Goal: Information Seeking & Learning: Understand process/instructions

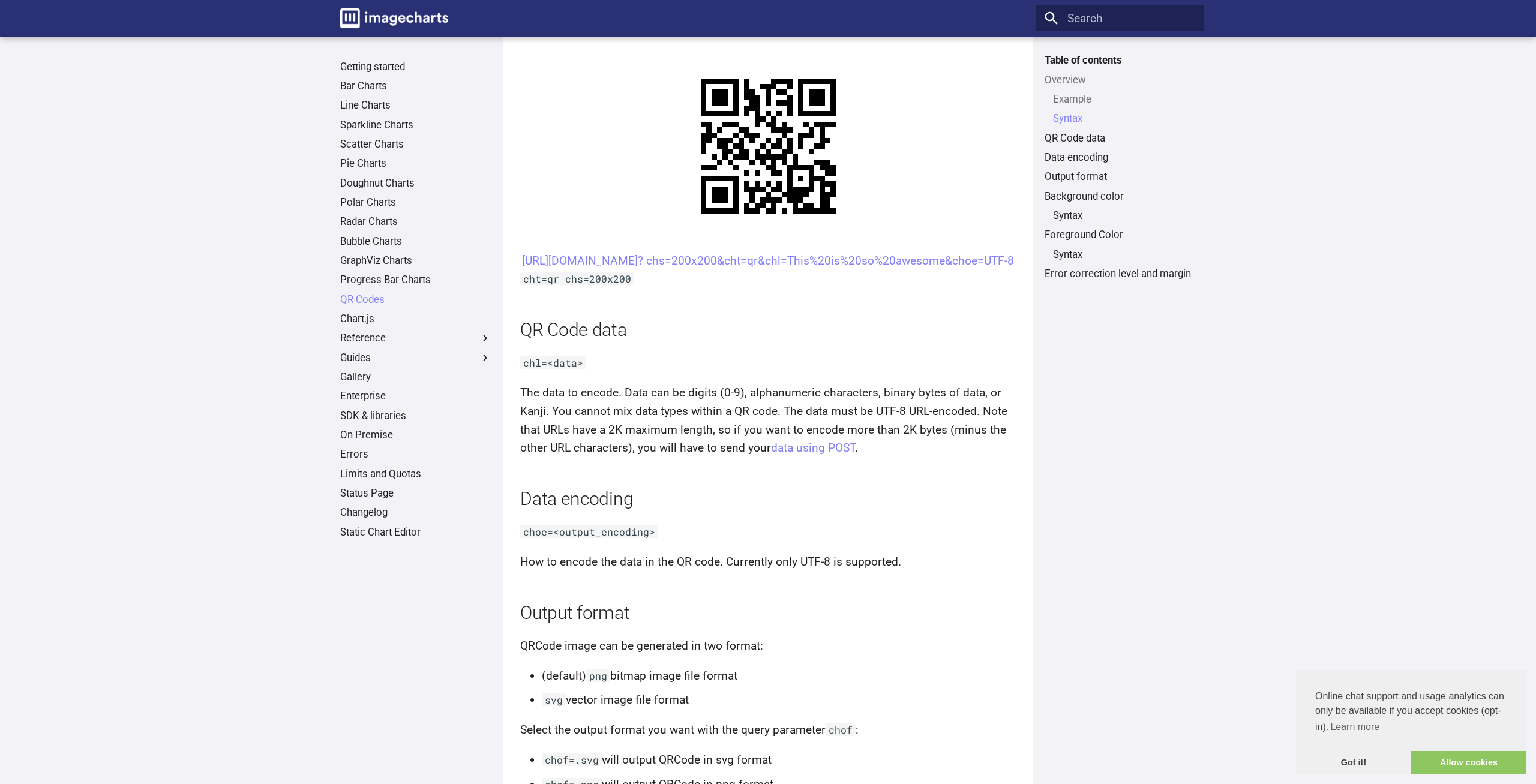
scroll to position [418, 0]
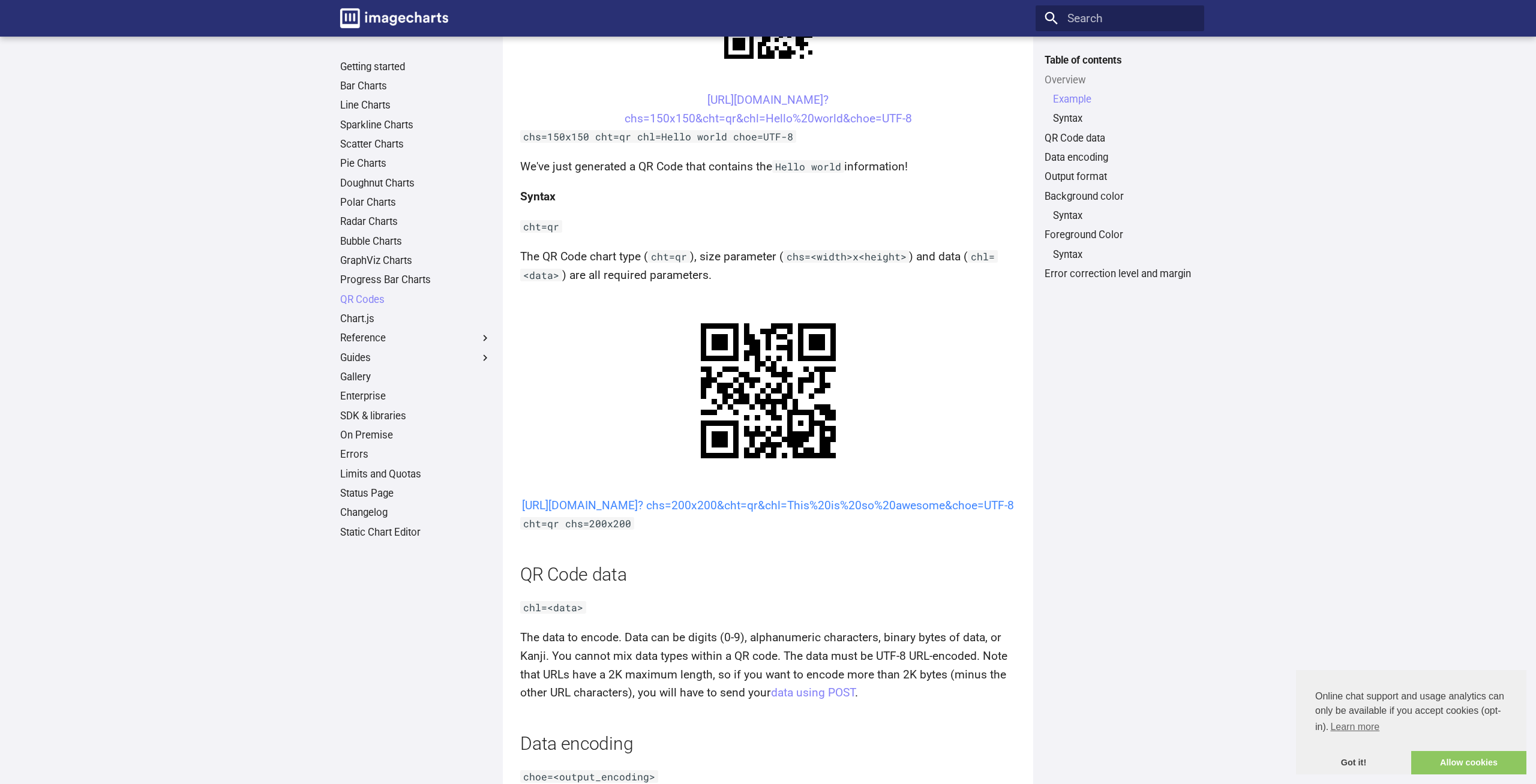
click at [728, 498] on link "[URL][DOMAIN_NAME]? chs=200x200&cht=qr&chl=This%20is%20so%20awesome&choe=UTF-8" at bounding box center [768, 505] width 492 height 14
drag, startPoint x: 666, startPoint y: 219, endPoint x: 800, endPoint y: 222, distance: 134.0
click at [800, 497] on center "[URL][DOMAIN_NAME]? chs=200x200&cht=qr&chl=This%20is%20so%20awesome&choe=UTF-8" at bounding box center [768, 506] width 496 height 19
drag, startPoint x: 683, startPoint y: 217, endPoint x: 717, endPoint y: 243, distance: 42.8
click at [717, 497] on center "[URL][DOMAIN_NAME]? chs=200x200&cht=qr&chl=This%20is%20so%20awesome&choe=UTF-8" at bounding box center [768, 506] width 496 height 19
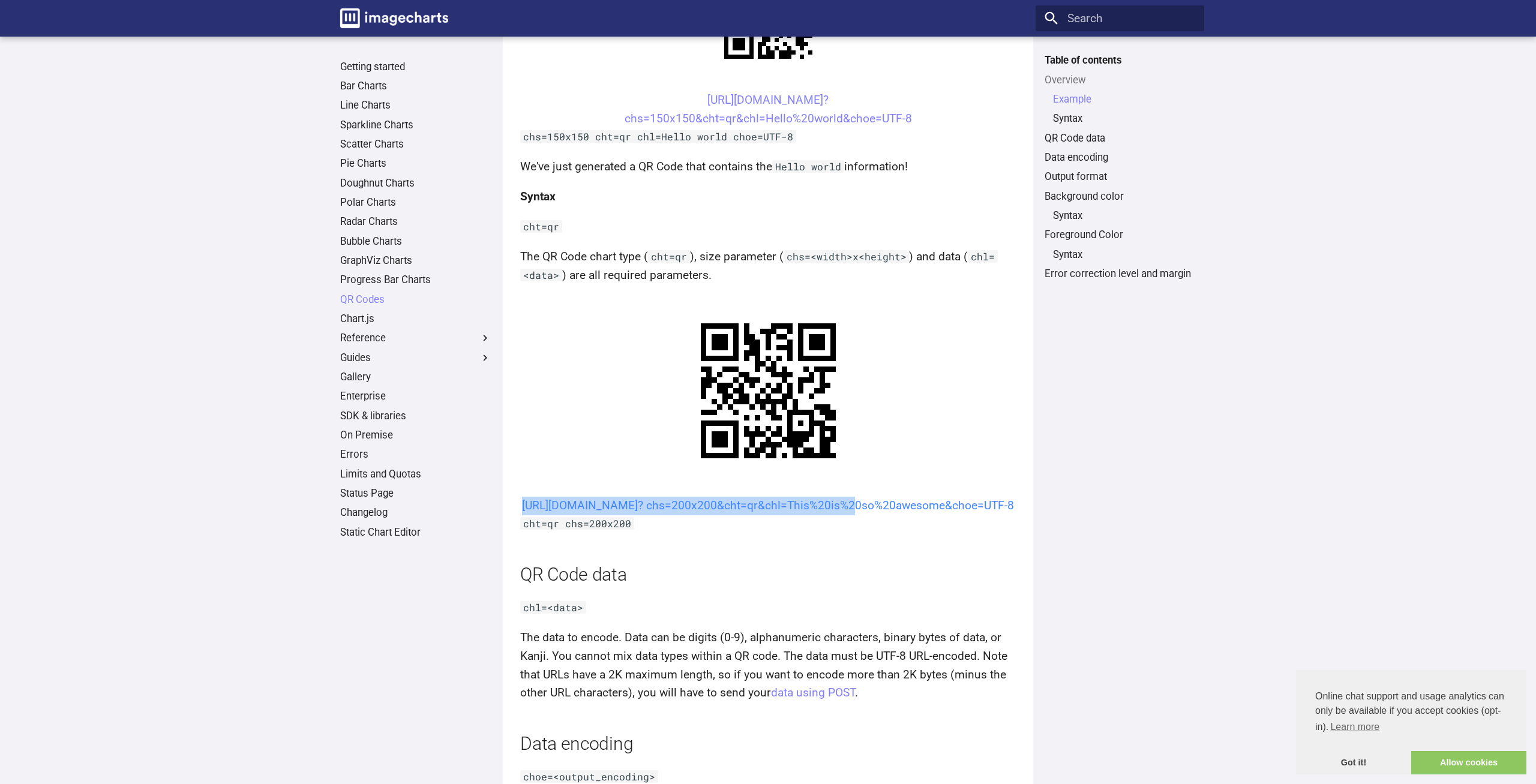
copy link "https://image-charts.com/chart? chs=200x200&cht=qr&chl"
